Goal: Transaction & Acquisition: Download file/media

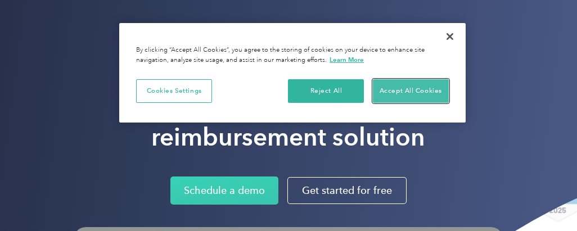
click at [399, 84] on button "Accept All Cookies" at bounding box center [411, 91] width 76 height 24
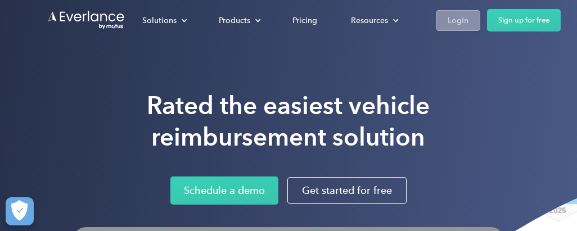
click at [451, 17] on div "Login" at bounding box center [458, 21] width 21 height 14
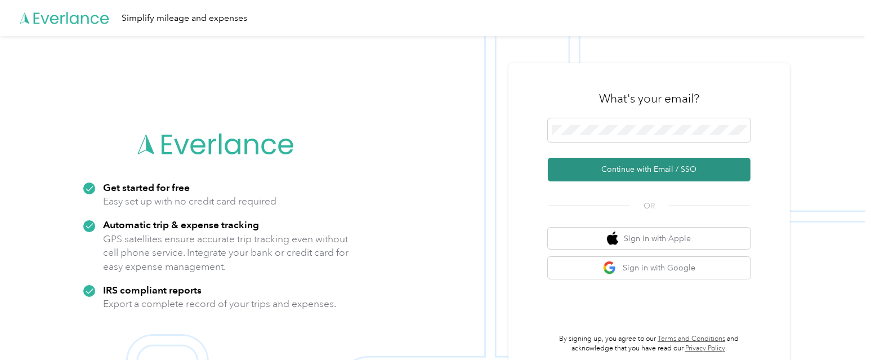
click at [649, 168] on button "Continue with Email / SSO" at bounding box center [649, 170] width 203 height 24
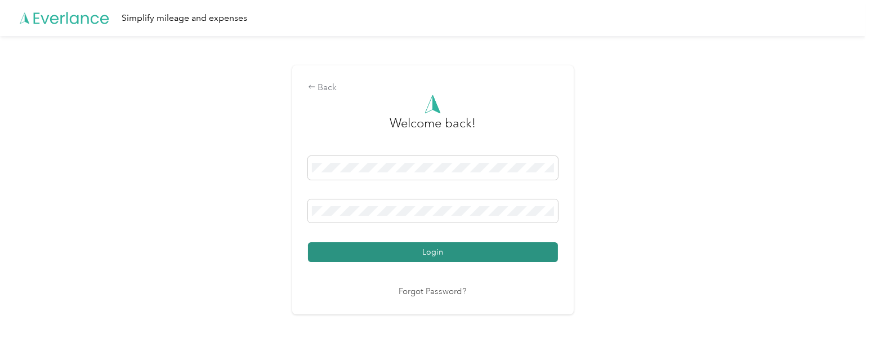
click at [430, 254] on button "Login" at bounding box center [433, 252] width 250 height 20
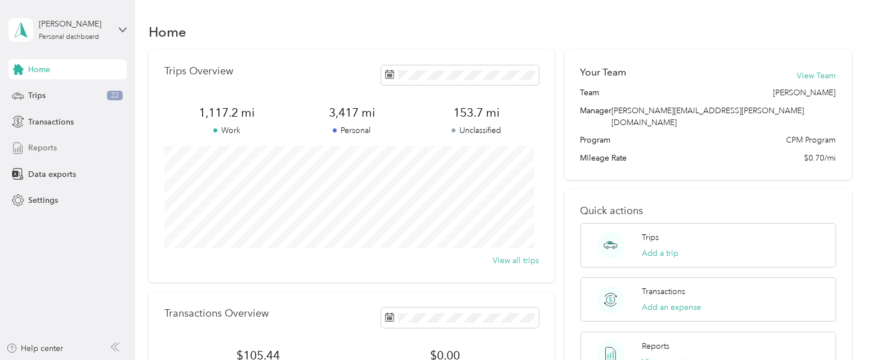
click at [53, 147] on span "Reports" at bounding box center [42, 148] width 29 height 12
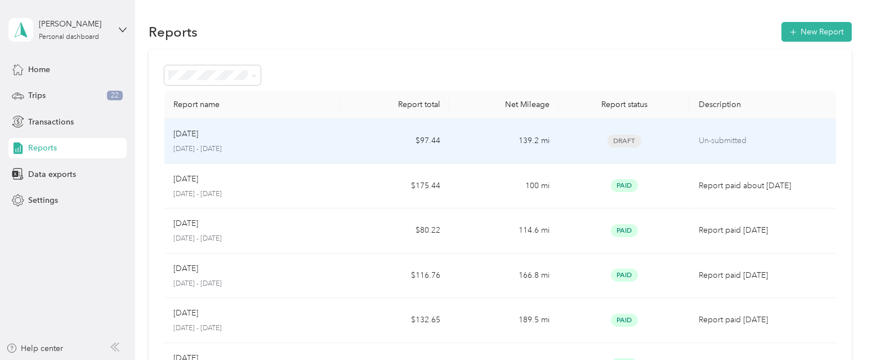
click at [198, 130] on p "[DATE]" at bounding box center [185, 134] width 25 height 12
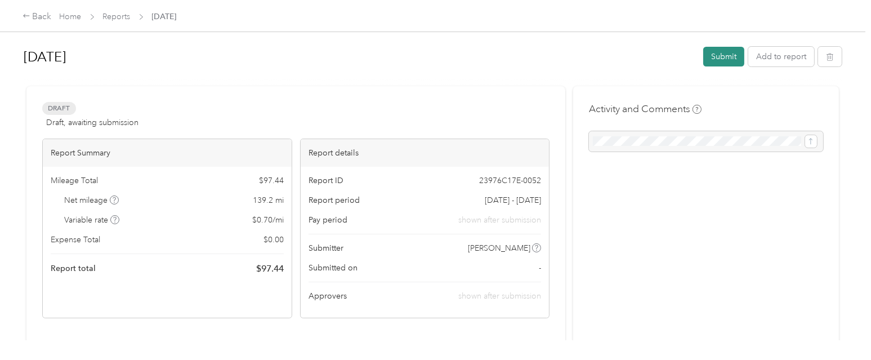
click at [720, 51] on button "Submit" at bounding box center [723, 57] width 41 height 20
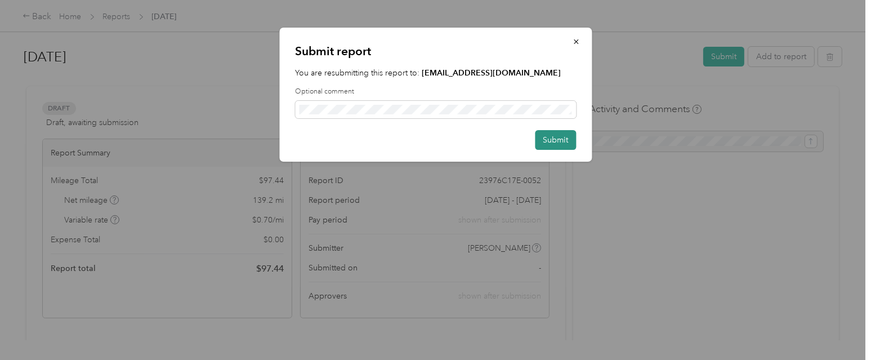
click at [547, 136] on button "Submit" at bounding box center [555, 140] width 41 height 20
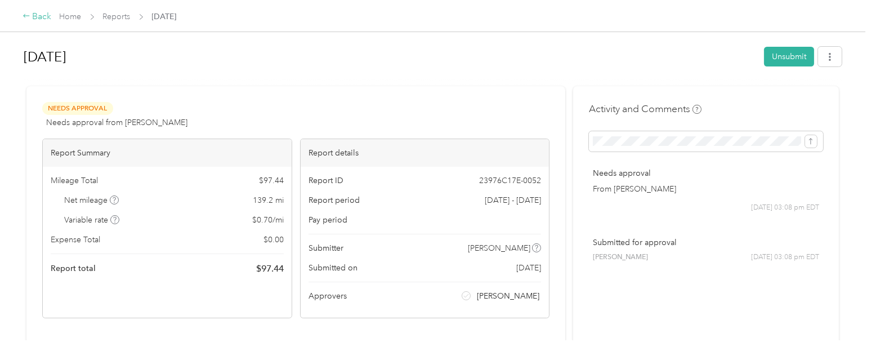
click at [24, 17] on icon at bounding box center [26, 15] width 6 height 3
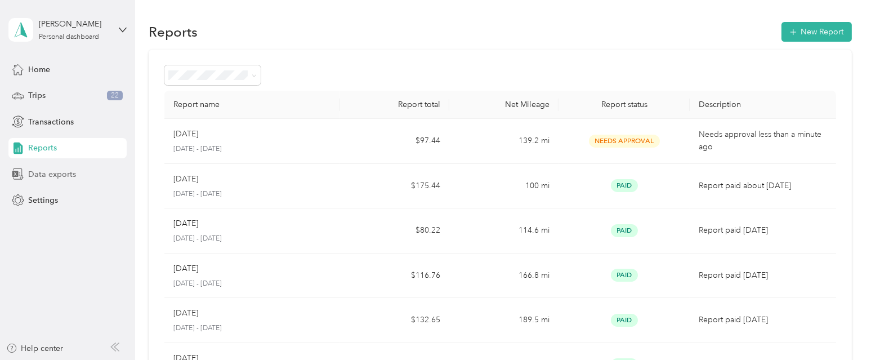
click at [42, 170] on span "Data exports" at bounding box center [52, 174] width 48 height 12
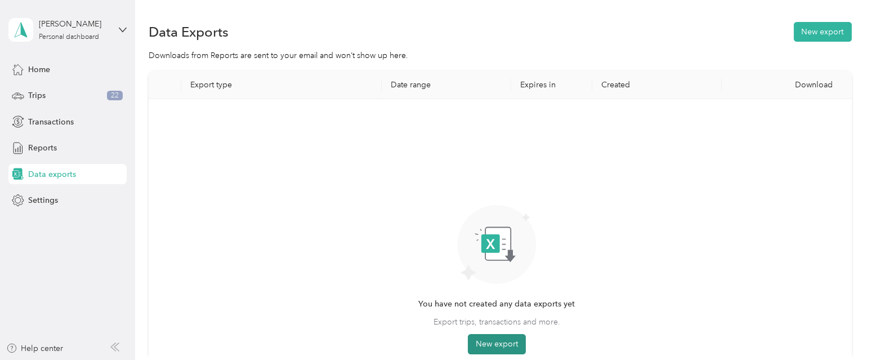
click at [491, 343] on button "New export" at bounding box center [497, 344] width 58 height 20
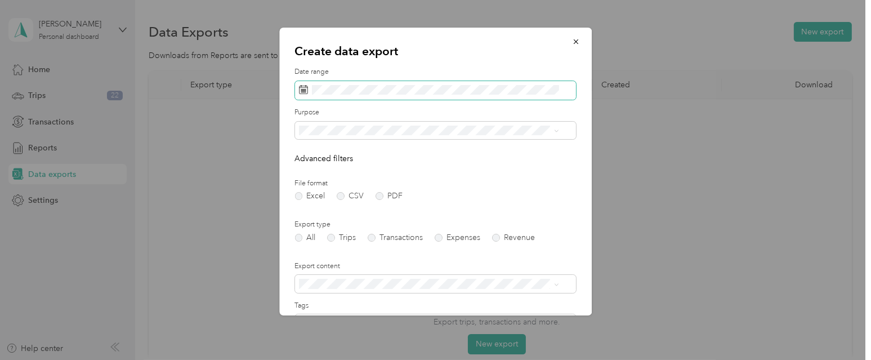
click at [299, 87] on icon at bounding box center [303, 89] width 9 height 9
click at [302, 87] on icon at bounding box center [303, 89] width 9 height 9
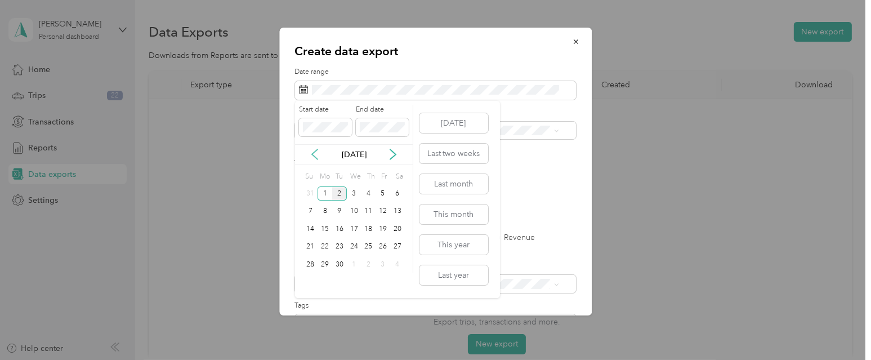
click at [316, 155] on icon at bounding box center [314, 154] width 11 height 11
click at [379, 190] on div "1" at bounding box center [382, 193] width 15 height 14
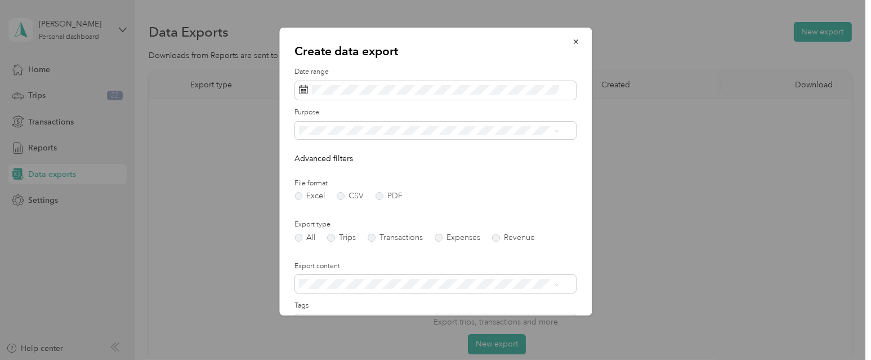
click at [272, 166] on div at bounding box center [435, 180] width 871 height 360
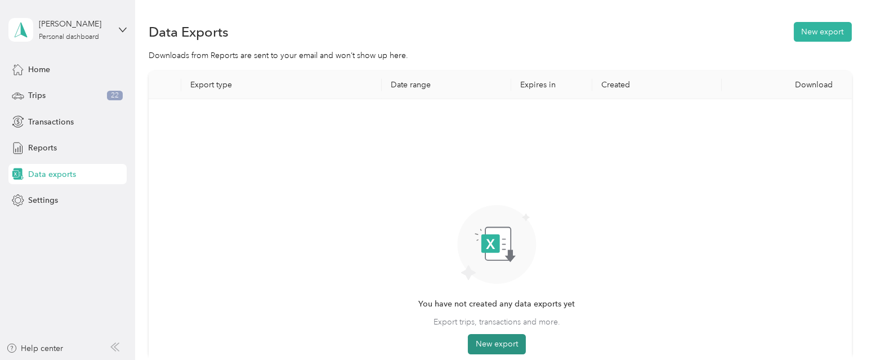
click at [487, 341] on button "New export" at bounding box center [497, 344] width 58 height 20
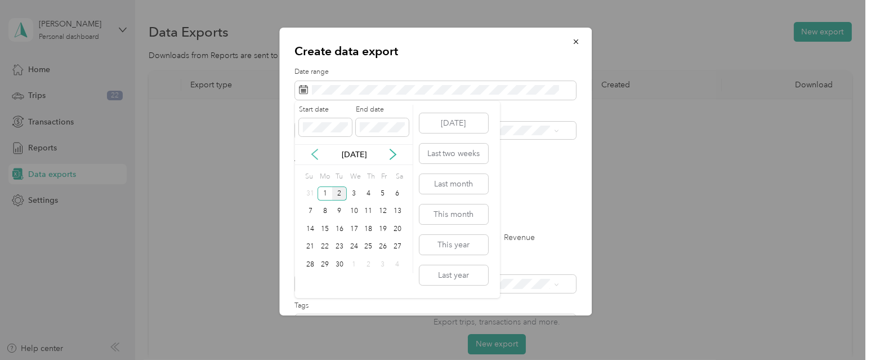
click at [317, 151] on icon at bounding box center [314, 154] width 11 height 11
click at [380, 193] on div "1" at bounding box center [382, 193] width 15 height 14
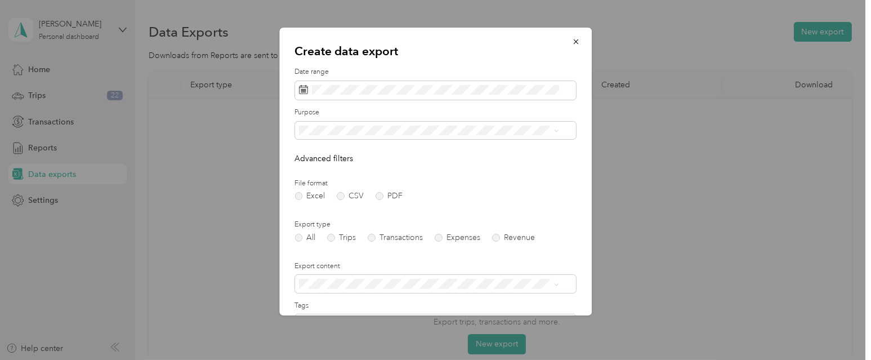
click at [289, 302] on div "Create data export Date range Purpose Advanced filters File format Excel CSV PD…" at bounding box center [435, 172] width 312 height 288
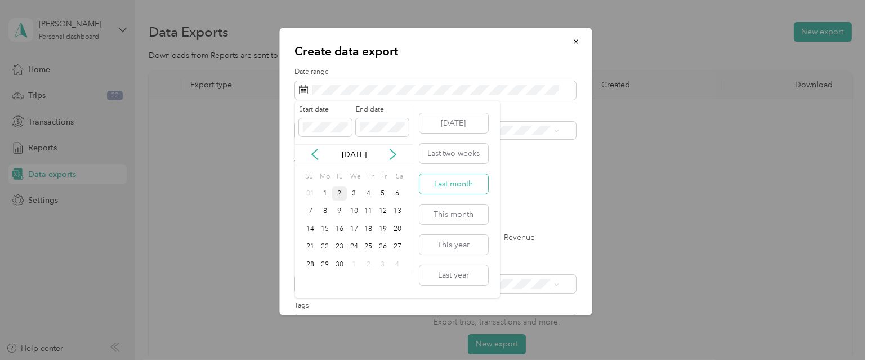
click at [450, 182] on button "Last month" at bounding box center [453, 184] width 69 height 20
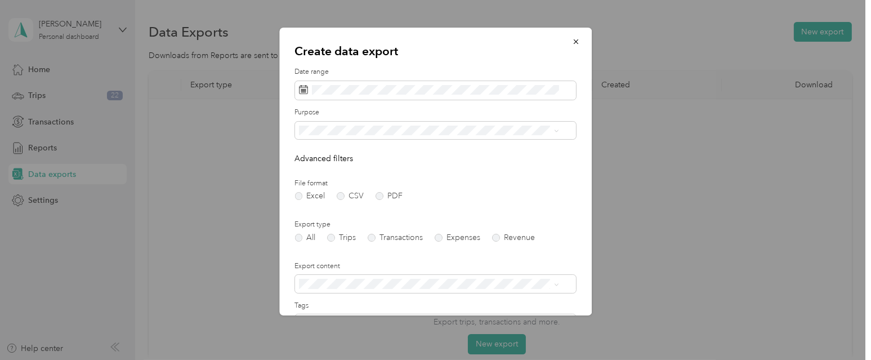
click at [319, 190] on li "Personal" at bounding box center [429, 189] width 268 height 20
click at [380, 198] on label "PDF" at bounding box center [389, 196] width 27 height 8
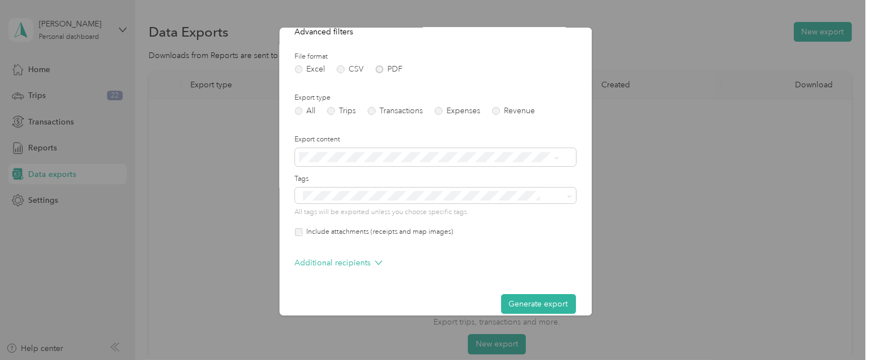
scroll to position [141, 0]
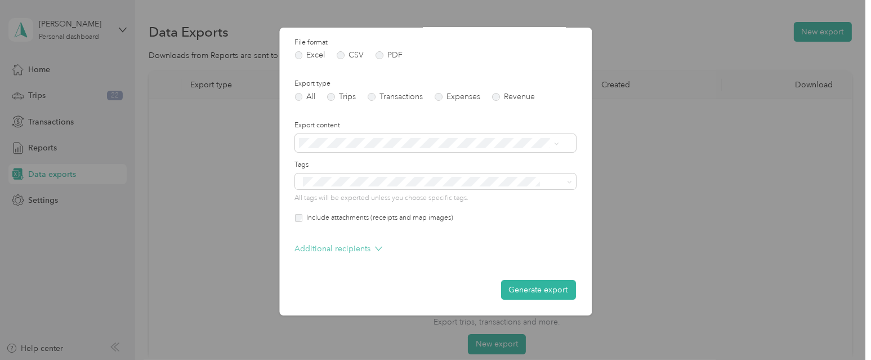
click at [375, 245] on icon at bounding box center [378, 248] width 7 height 7
click at [648, 207] on div "Create data export Date range Purpose Advanced filters File format Excel CSV PD…" at bounding box center [592, 173] width 312 height 291
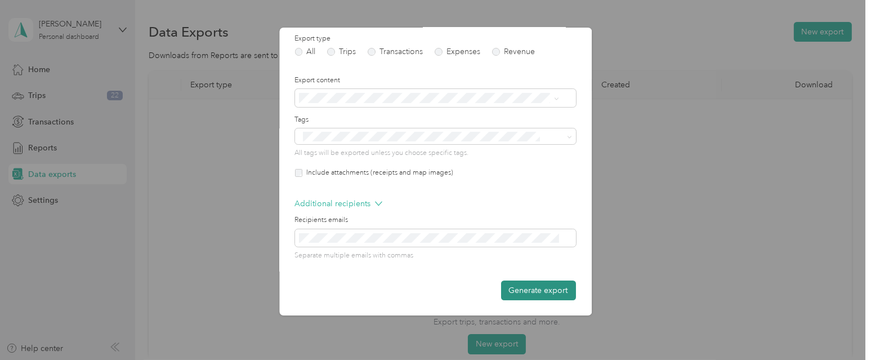
click at [530, 292] on button "Generate export" at bounding box center [538, 290] width 75 height 20
